Goal: Task Accomplishment & Management: Use online tool/utility

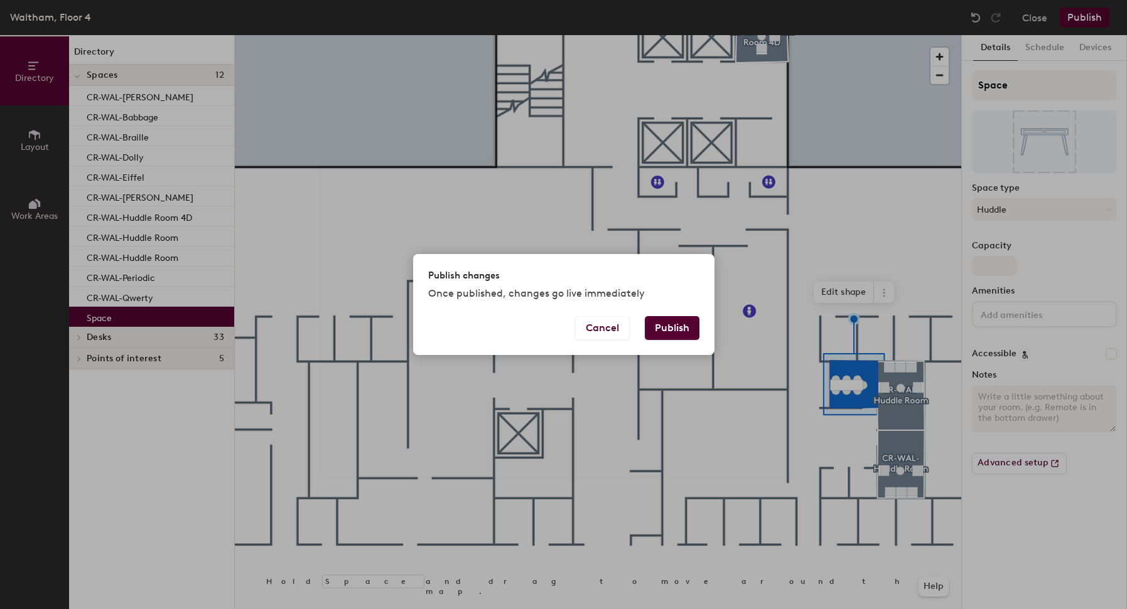
click at [652, 351] on div "Cancel Publish" at bounding box center [563, 335] width 301 height 39
click at [675, 332] on button "Publish" at bounding box center [672, 328] width 55 height 24
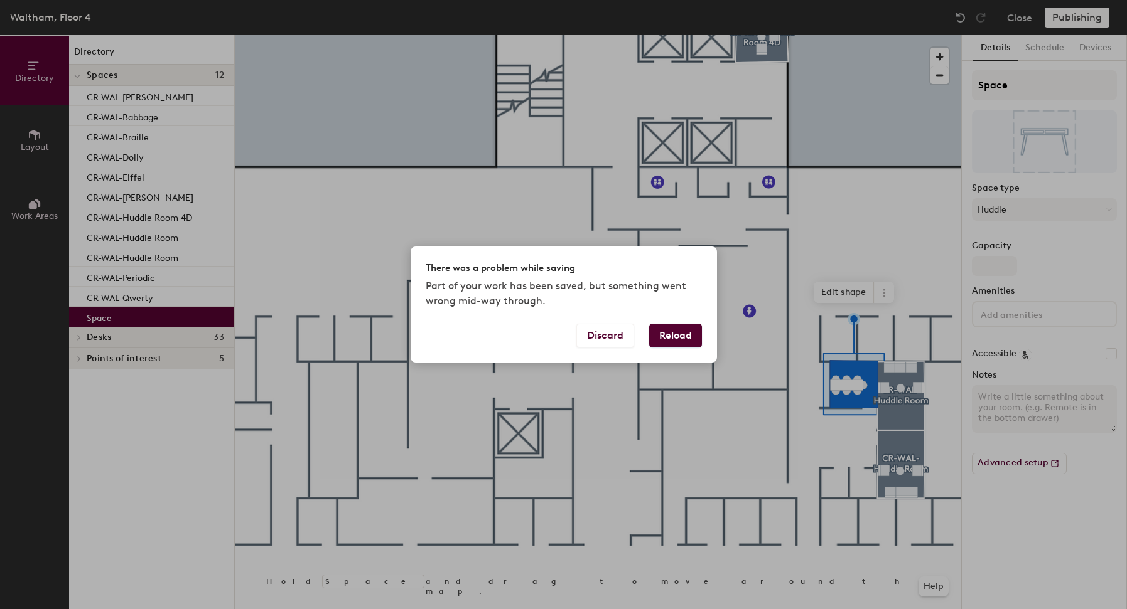
click at [682, 332] on button "Reload" at bounding box center [675, 336] width 53 height 24
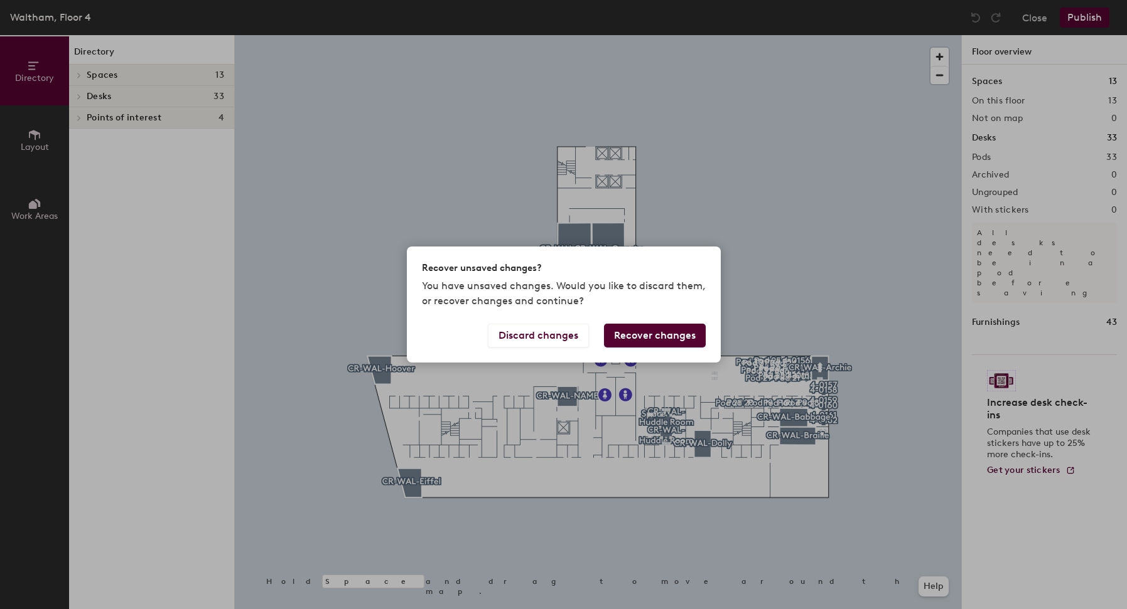
click at [647, 337] on button "Recover changes" at bounding box center [655, 336] width 102 height 24
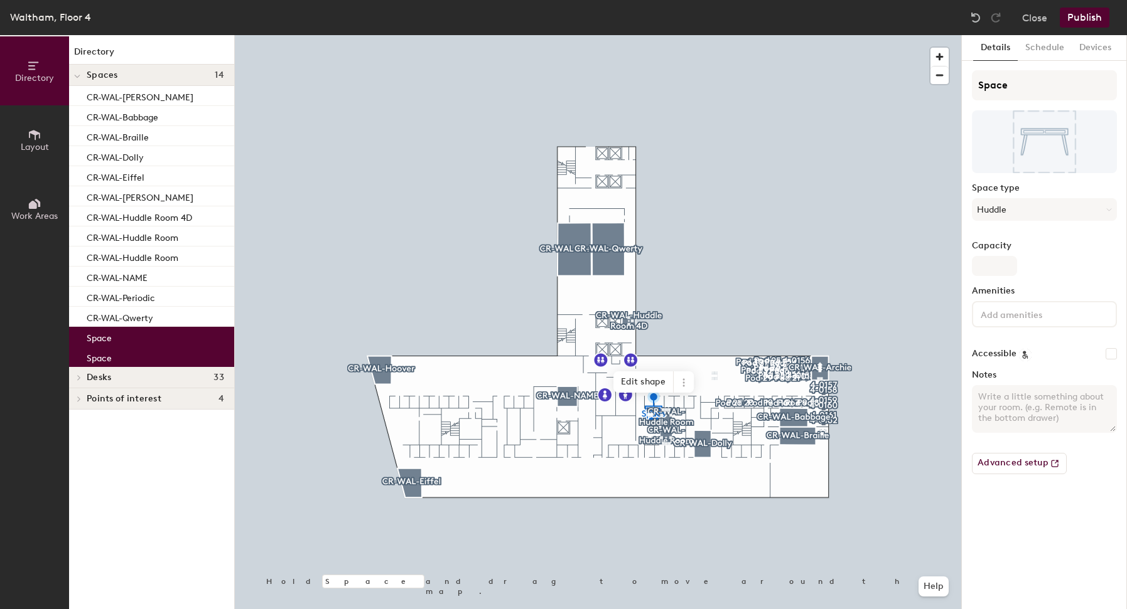
click at [1085, 20] on button "Publish" at bounding box center [1084, 18] width 50 height 20
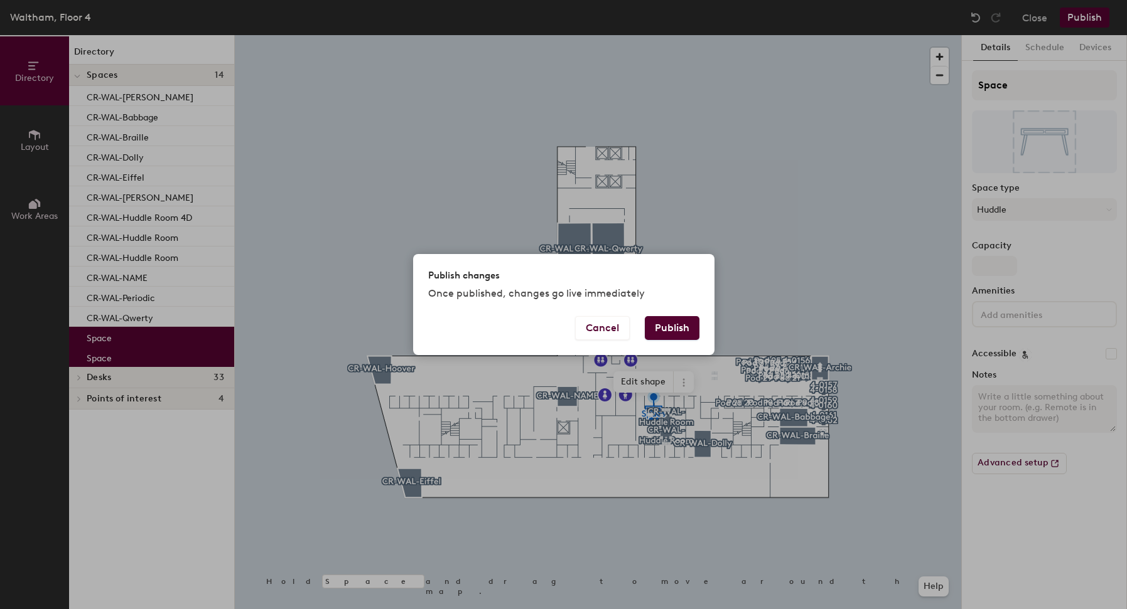
click at [678, 321] on button "Publish" at bounding box center [672, 328] width 55 height 24
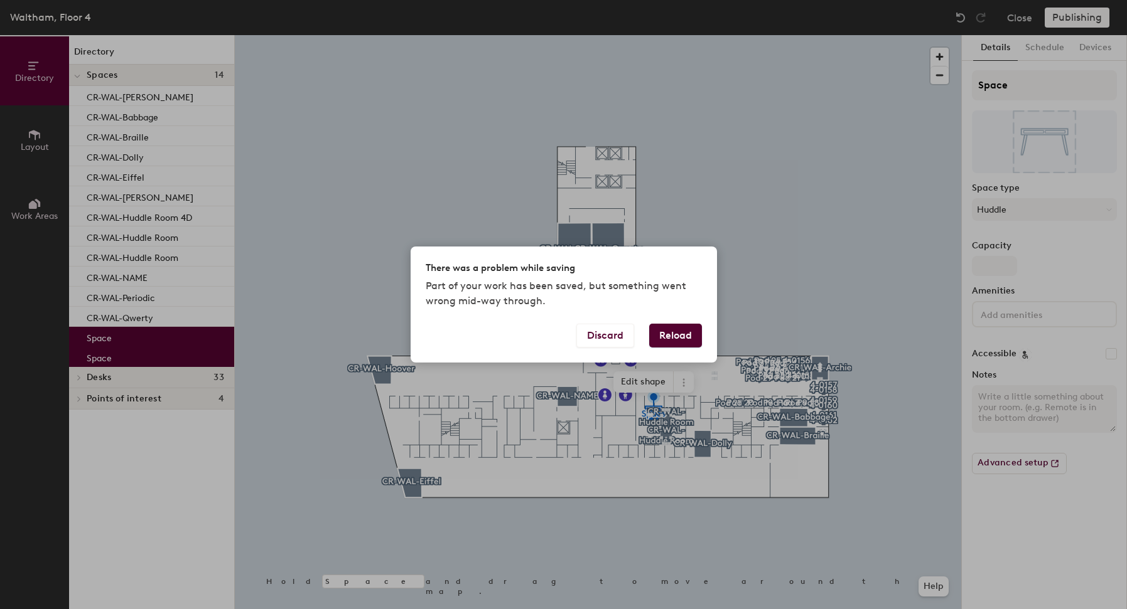
click at [686, 330] on button "Reload" at bounding box center [675, 336] width 53 height 24
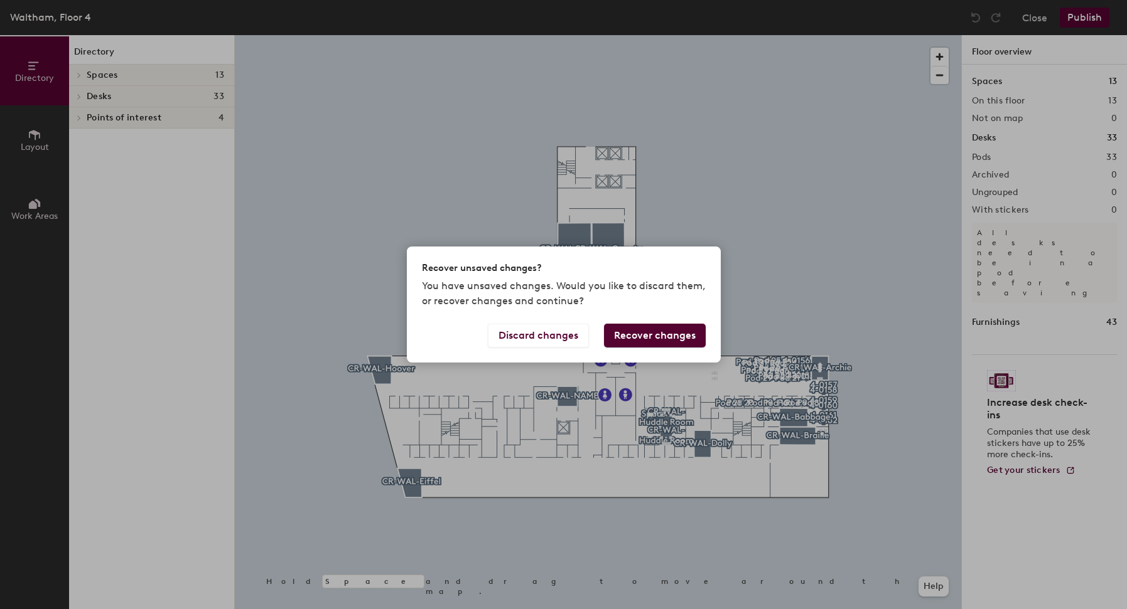
click at [660, 335] on button "Recover changes" at bounding box center [655, 336] width 102 height 24
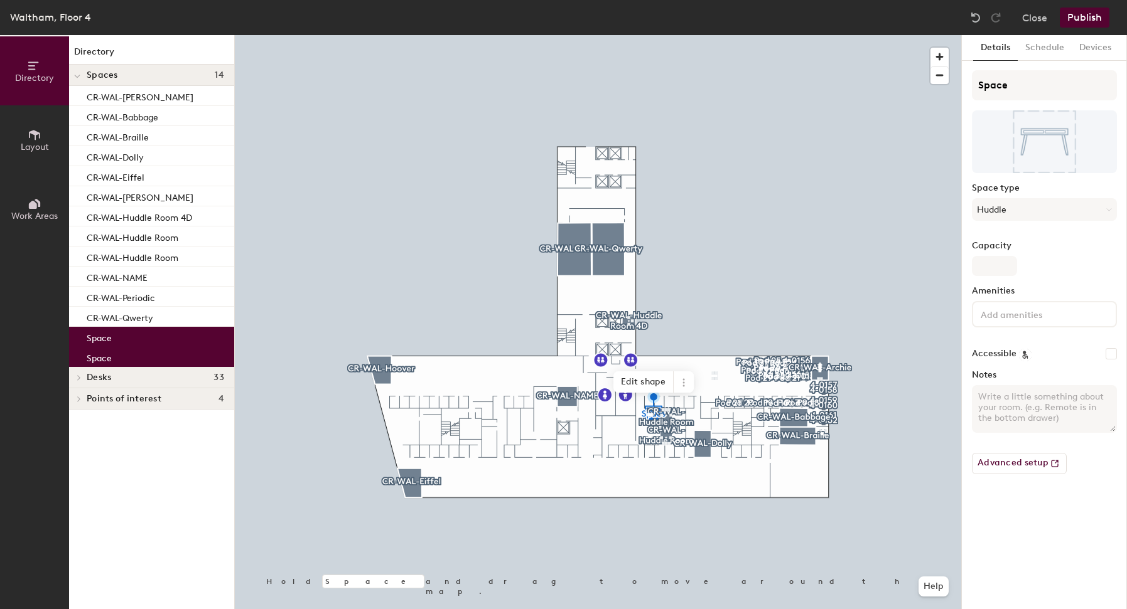
click at [1092, 18] on button "Publish" at bounding box center [1084, 18] width 50 height 20
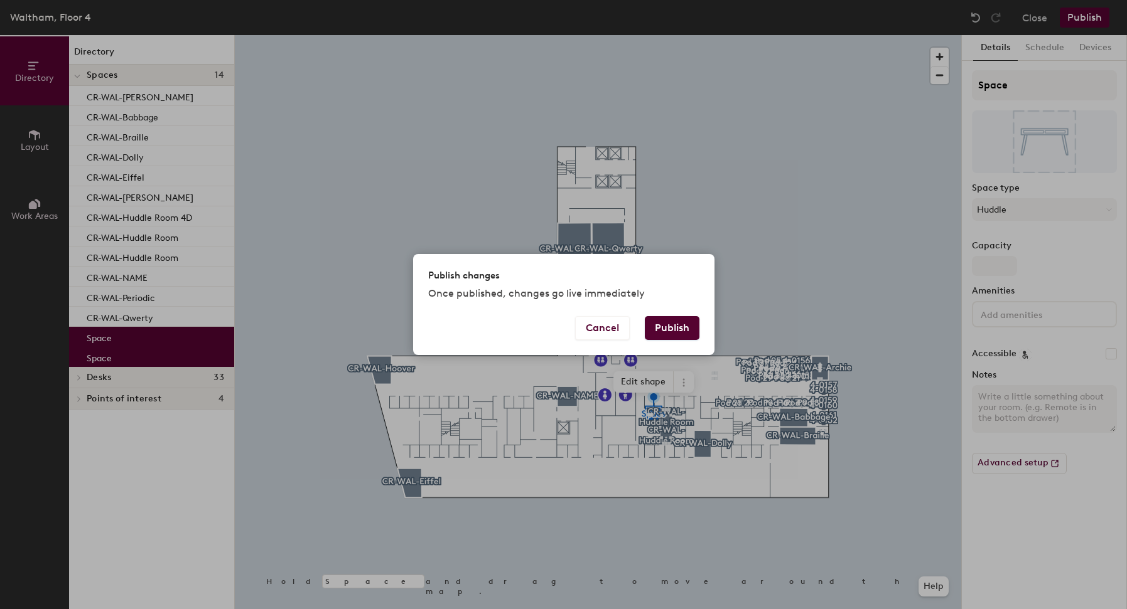
click at [665, 338] on button "Publish" at bounding box center [672, 328] width 55 height 24
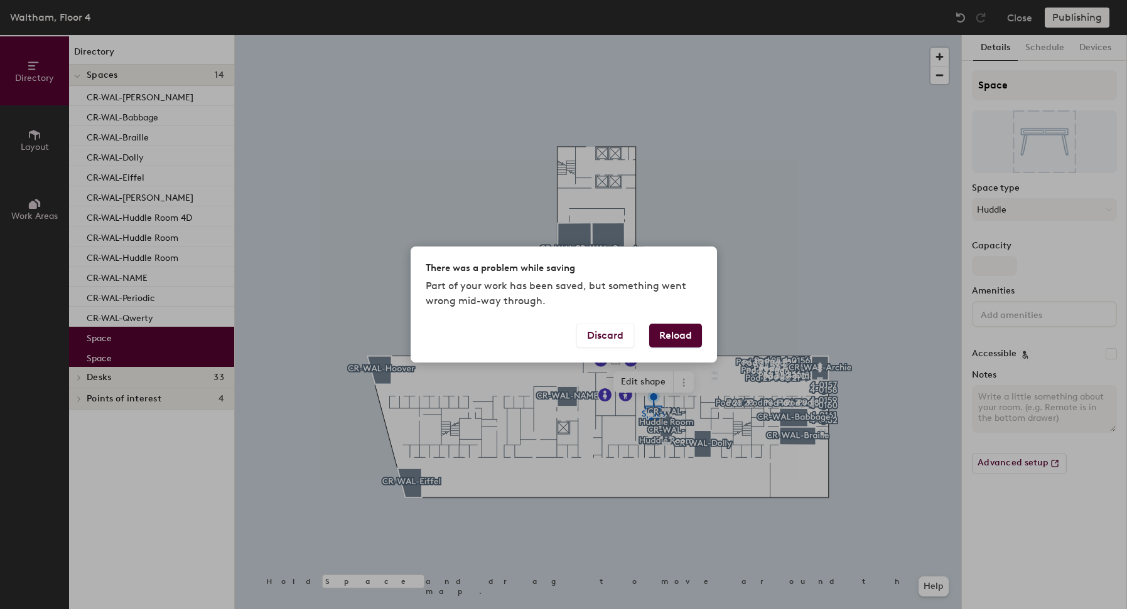
click at [678, 330] on button "Reload" at bounding box center [675, 336] width 53 height 24
